Goal: Transaction & Acquisition: Purchase product/service

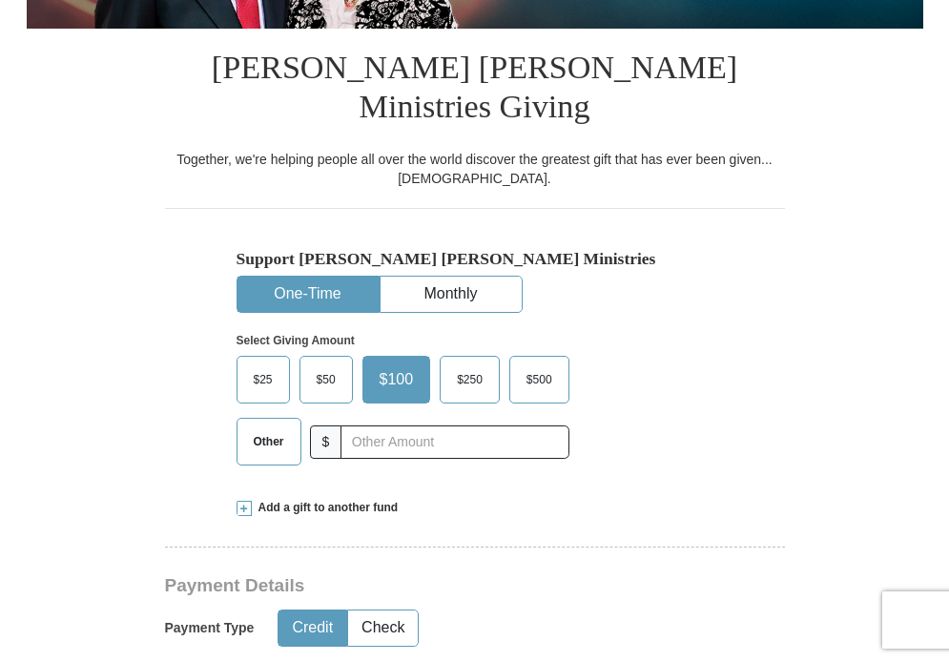
scroll to position [402, 0]
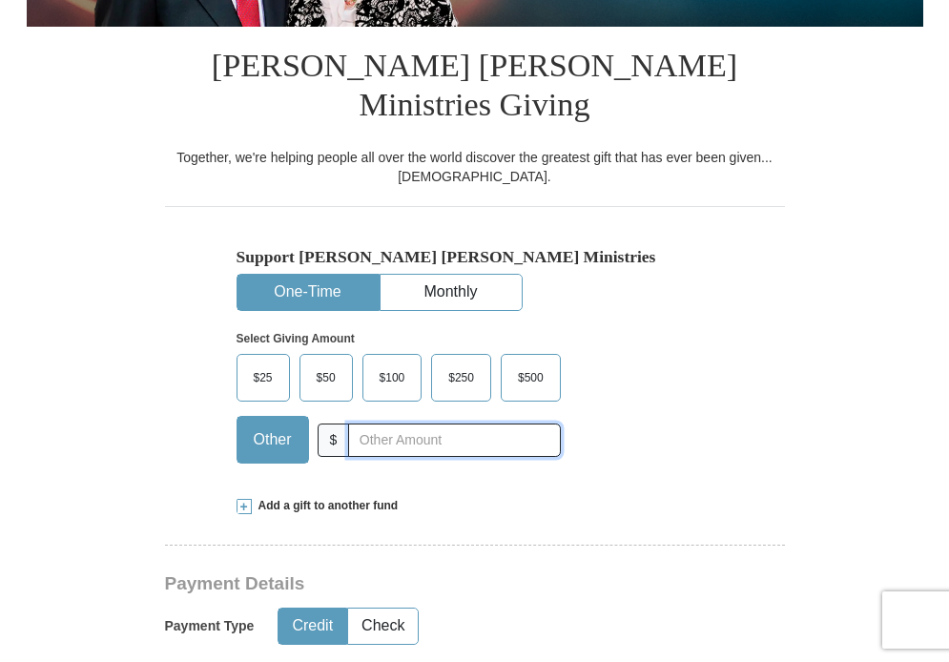
click at [405, 423] on input "text" at bounding box center [454, 439] width 212 height 33
type input "350"
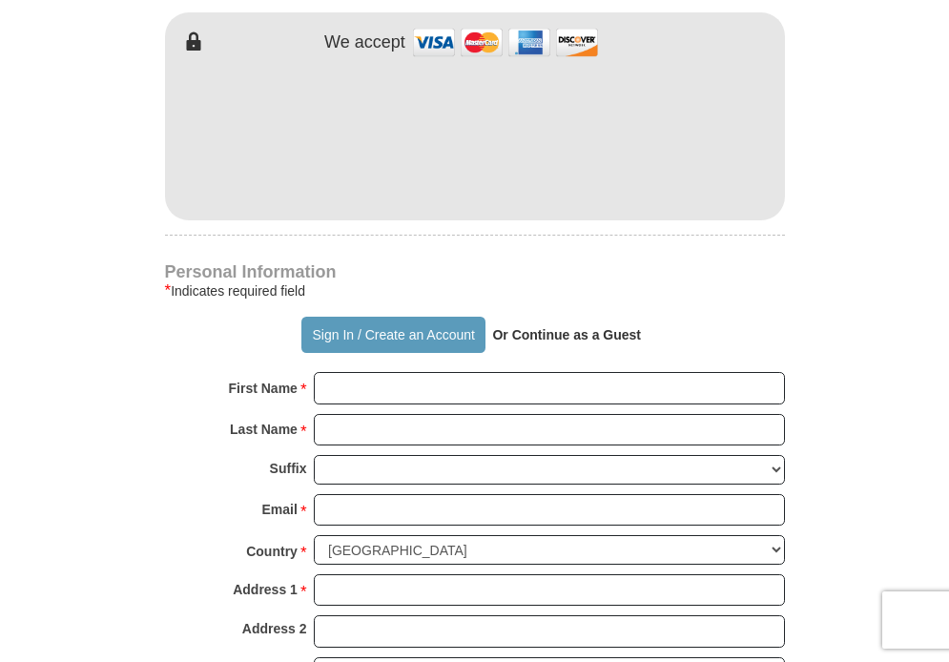
scroll to position [1072, 0]
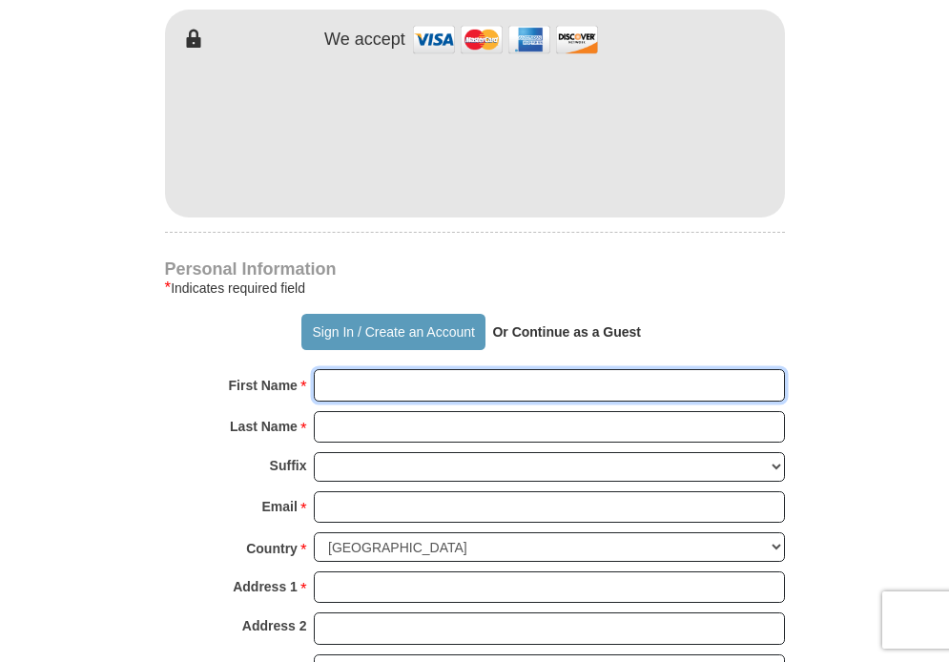
click at [454, 369] on input "First Name *" at bounding box center [549, 385] width 471 height 32
type input "PJ and [PERSON_NAME]"
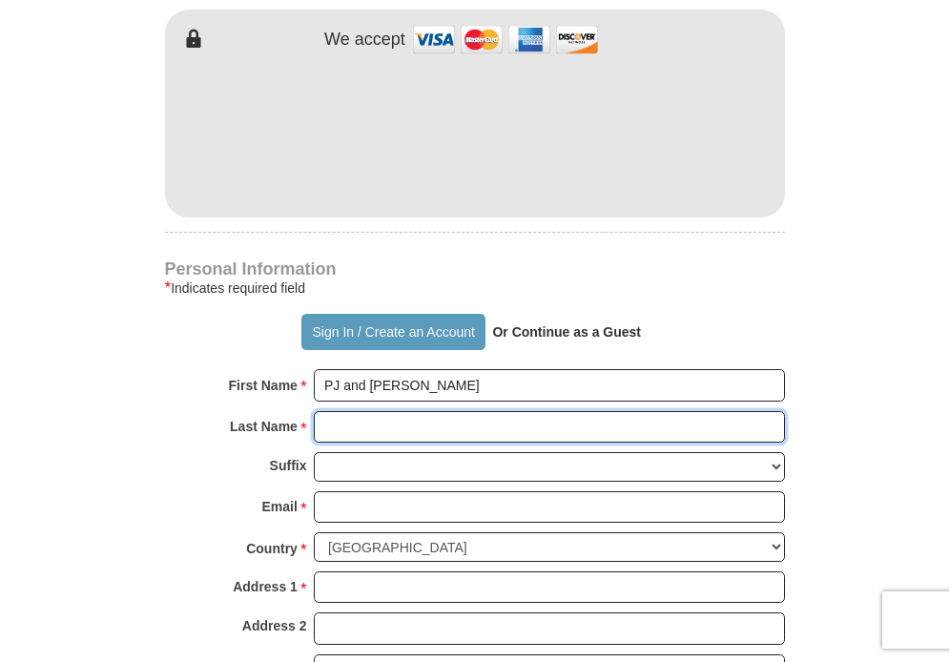
click at [444, 411] on input "Last Name *" at bounding box center [549, 427] width 471 height 32
type input "Potter"
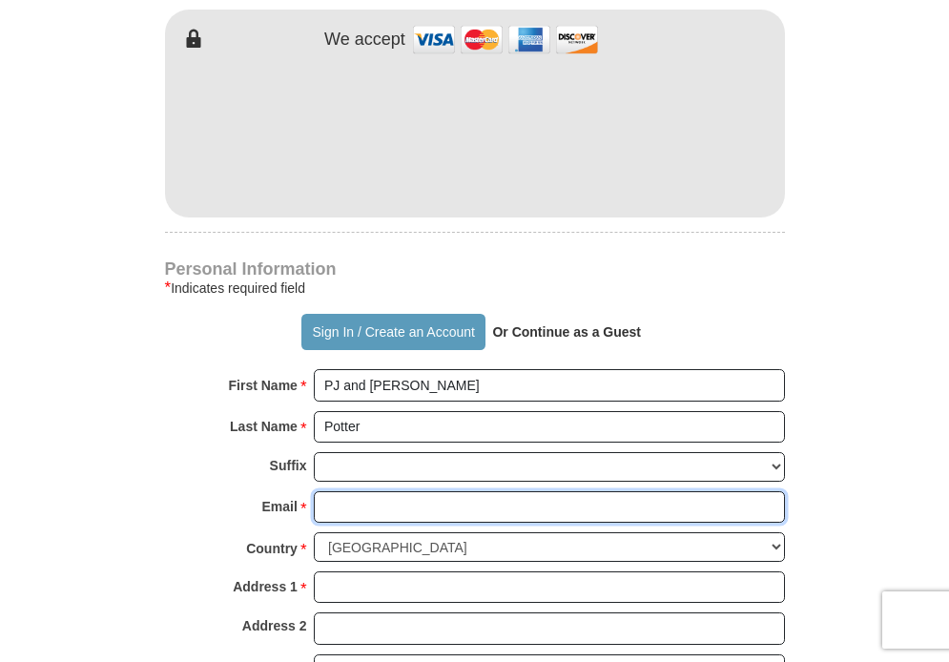
click at [432, 491] on input "Email *" at bounding box center [549, 507] width 471 height 32
type input "[EMAIL_ADDRESS][DOMAIN_NAME]"
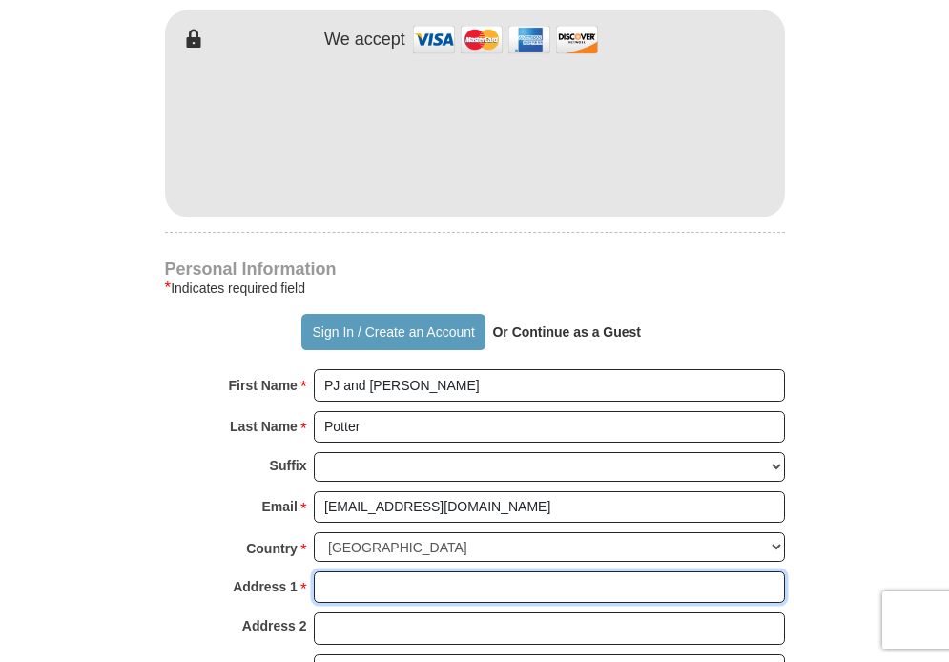
click at [415, 571] on input "Address 1 *" at bounding box center [549, 587] width 471 height 32
type input "1830 Sheridan Way"
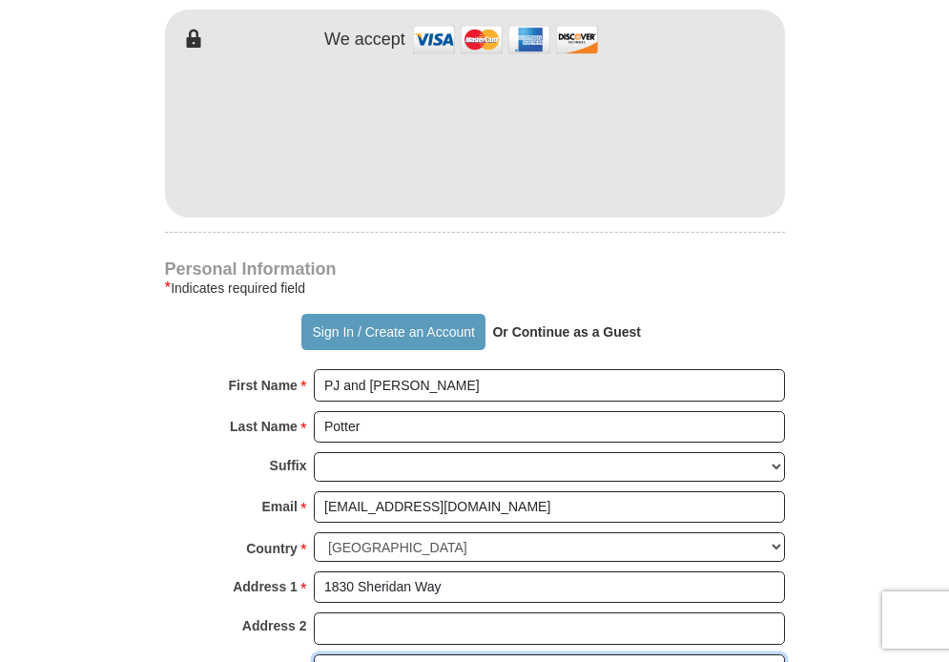
click at [385, 654] on input "City *" at bounding box center [549, 670] width 471 height 32
type input "San Marcos"
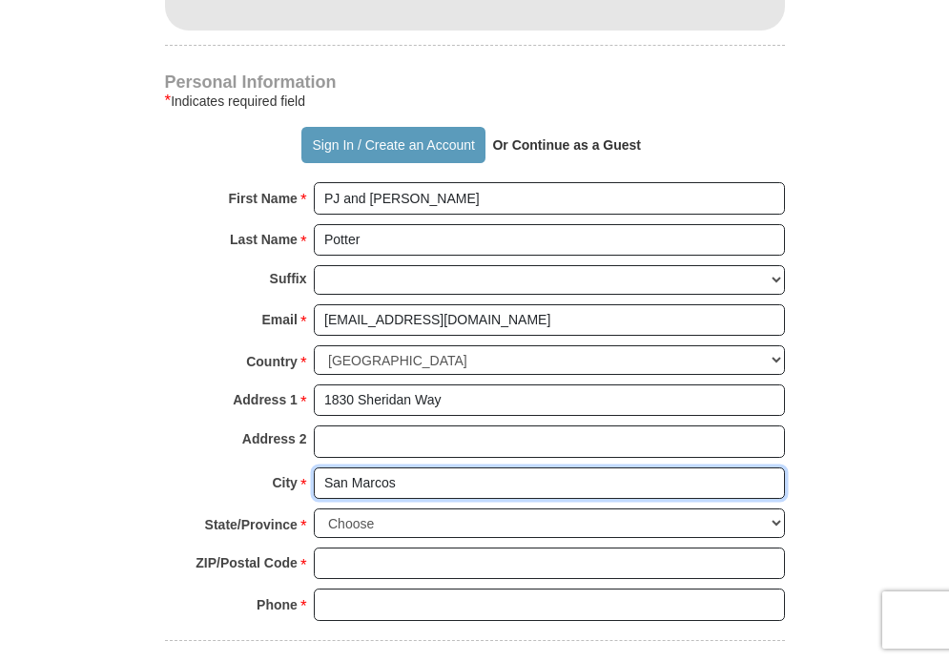
scroll to position [1272, 0]
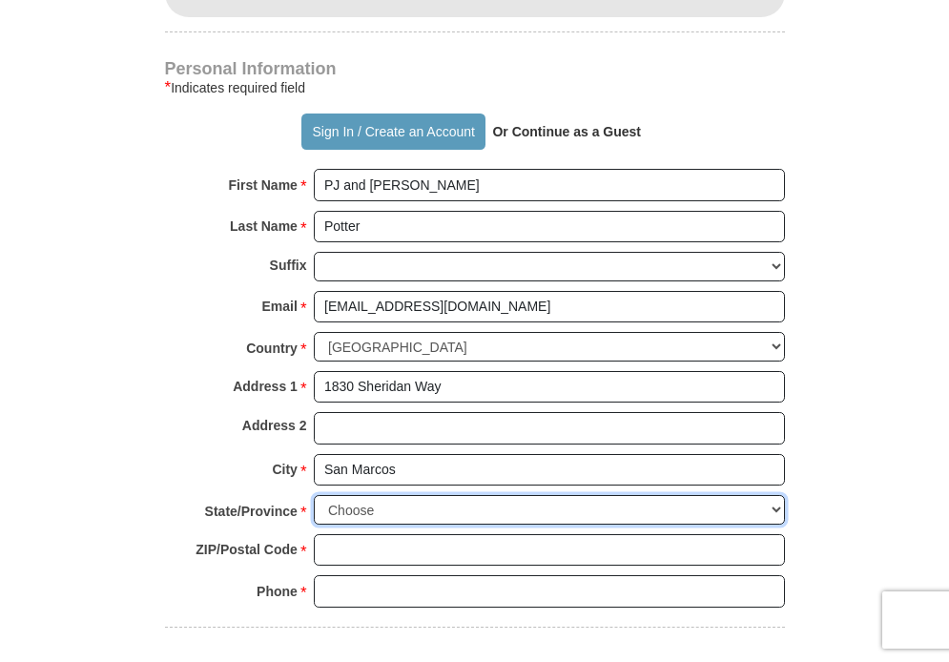
click at [416, 495] on select "Choose [US_STATE] [US_STATE] [US_STATE] [US_STATE] [US_STATE] Armed Forces Amer…" at bounding box center [549, 510] width 471 height 30
select select "CA"
click at [314, 495] on select "Choose [US_STATE] [US_STATE] [US_STATE] [US_STATE] [US_STATE] Armed Forces Amer…" at bounding box center [549, 510] width 471 height 30
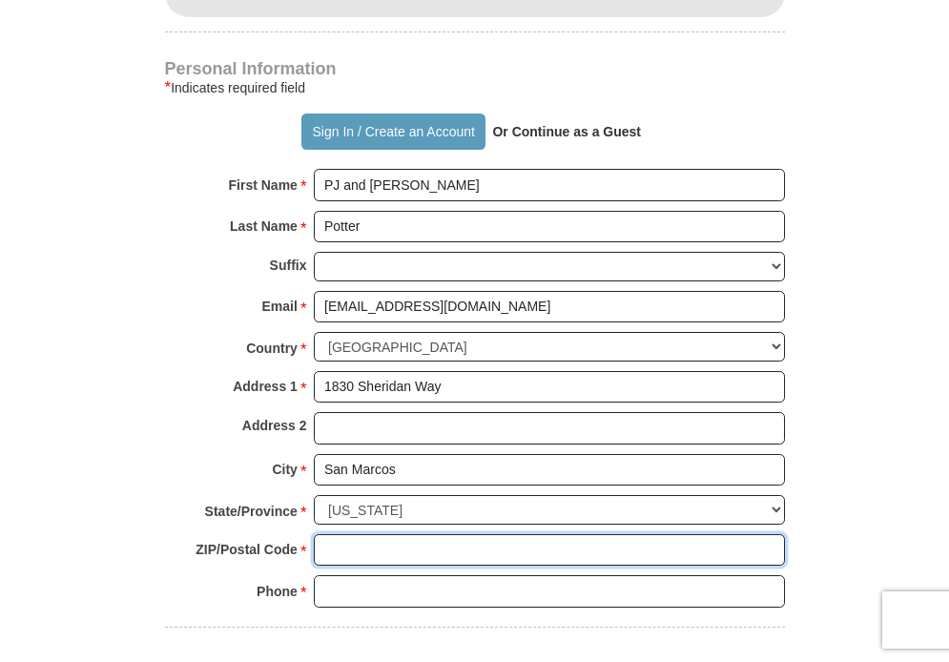
click at [383, 534] on input "ZIP/Postal Code *" at bounding box center [549, 550] width 471 height 32
type input "92078"
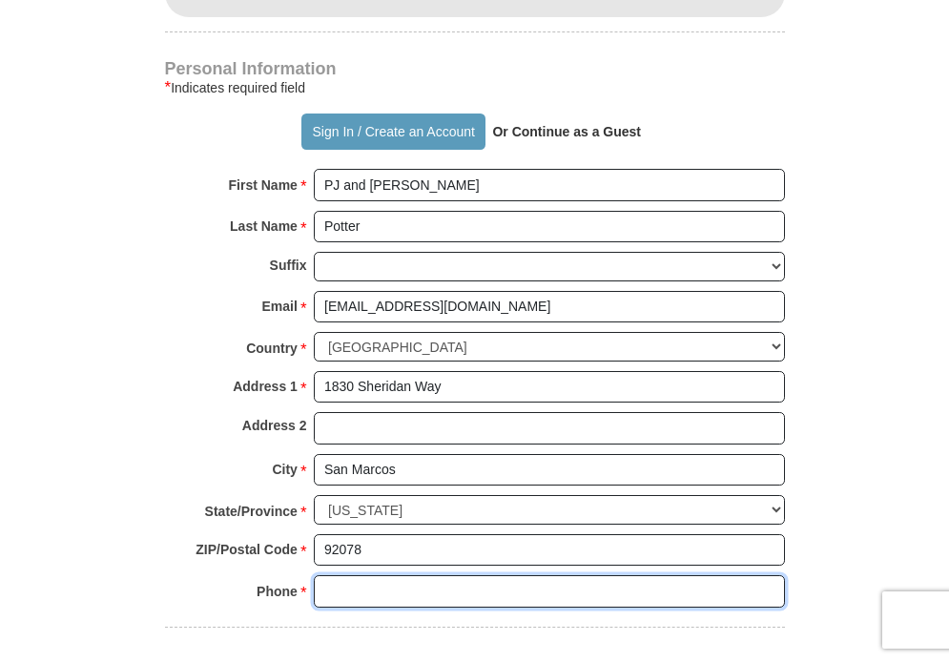
click at [400, 575] on input "Phone * *" at bounding box center [549, 591] width 471 height 32
type input "7606886636"
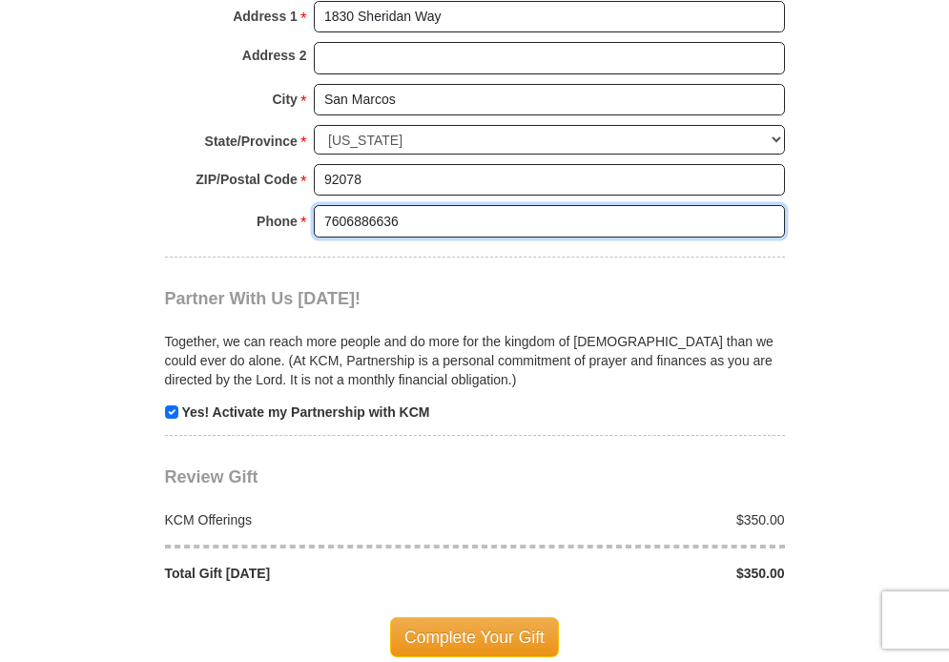
scroll to position [1643, 0]
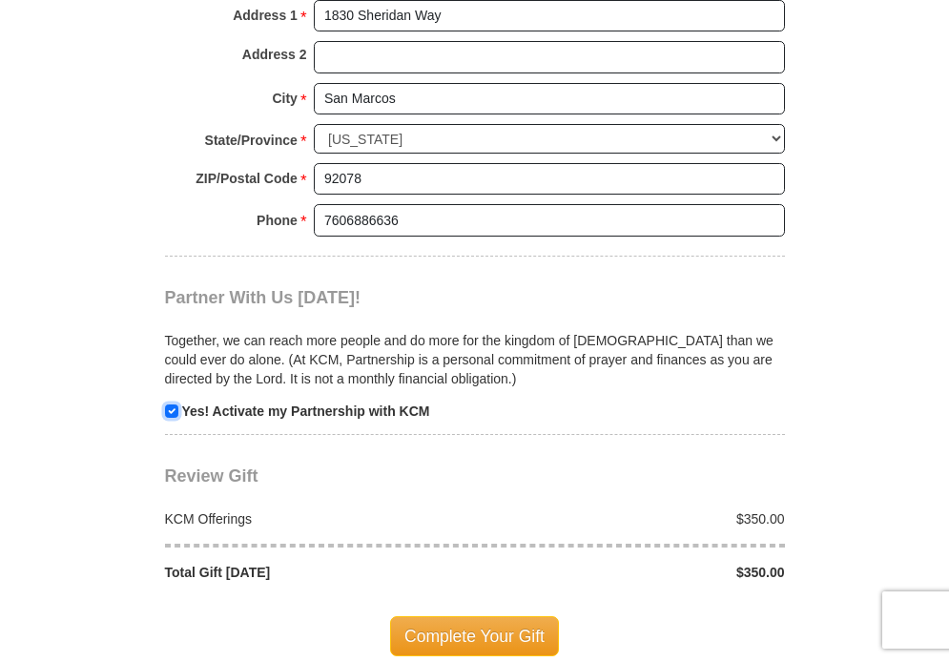
click at [173, 404] on input "checkbox" at bounding box center [171, 410] width 13 height 13
checkbox input "false"
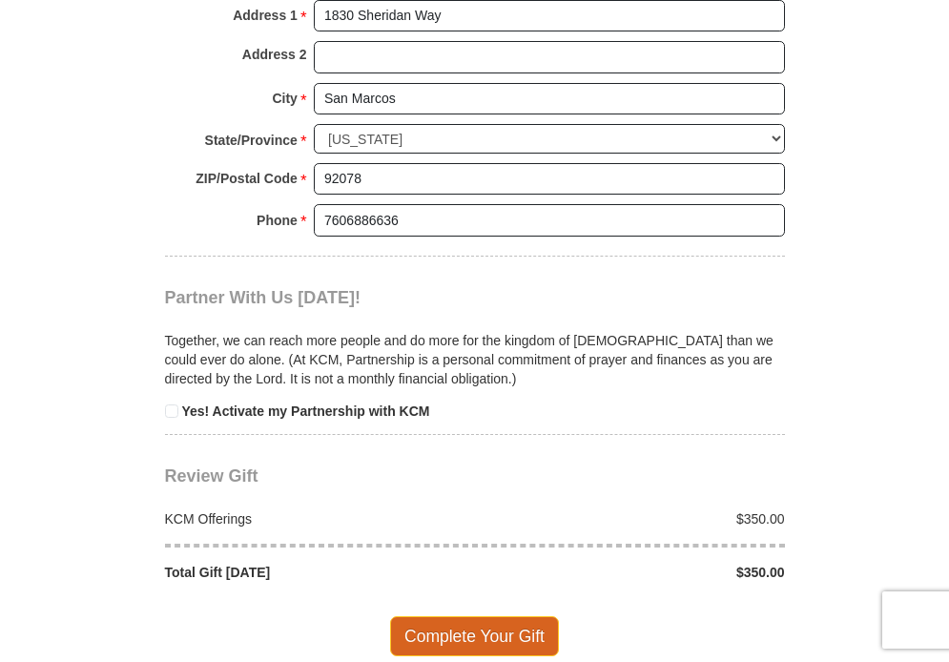
click at [464, 616] on span "Complete Your Gift" at bounding box center [474, 636] width 169 height 40
